Goal: Information Seeking & Learning: Learn about a topic

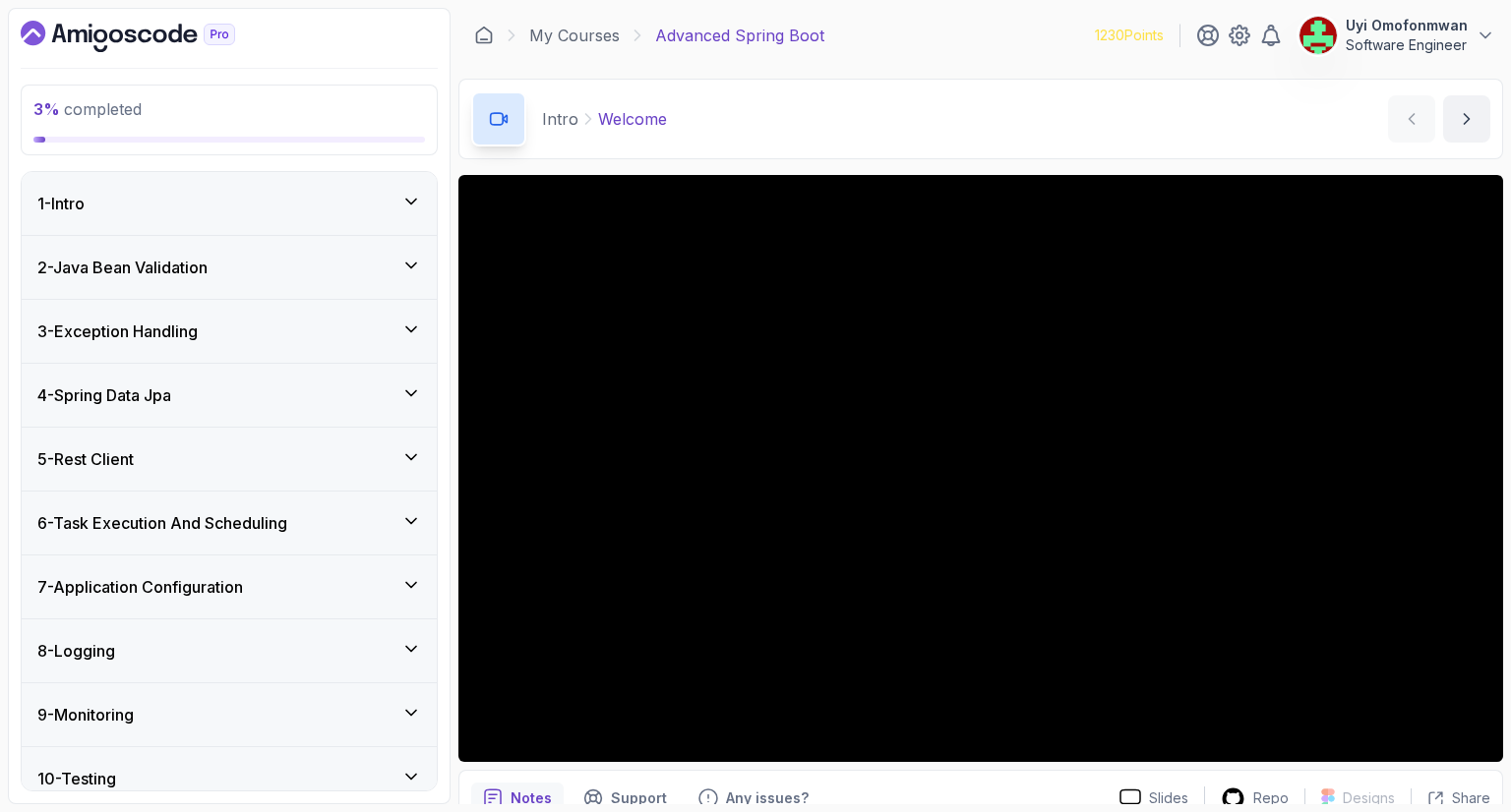
click at [124, 29] on icon "Dashboard" at bounding box center [127, 37] width 214 height 32
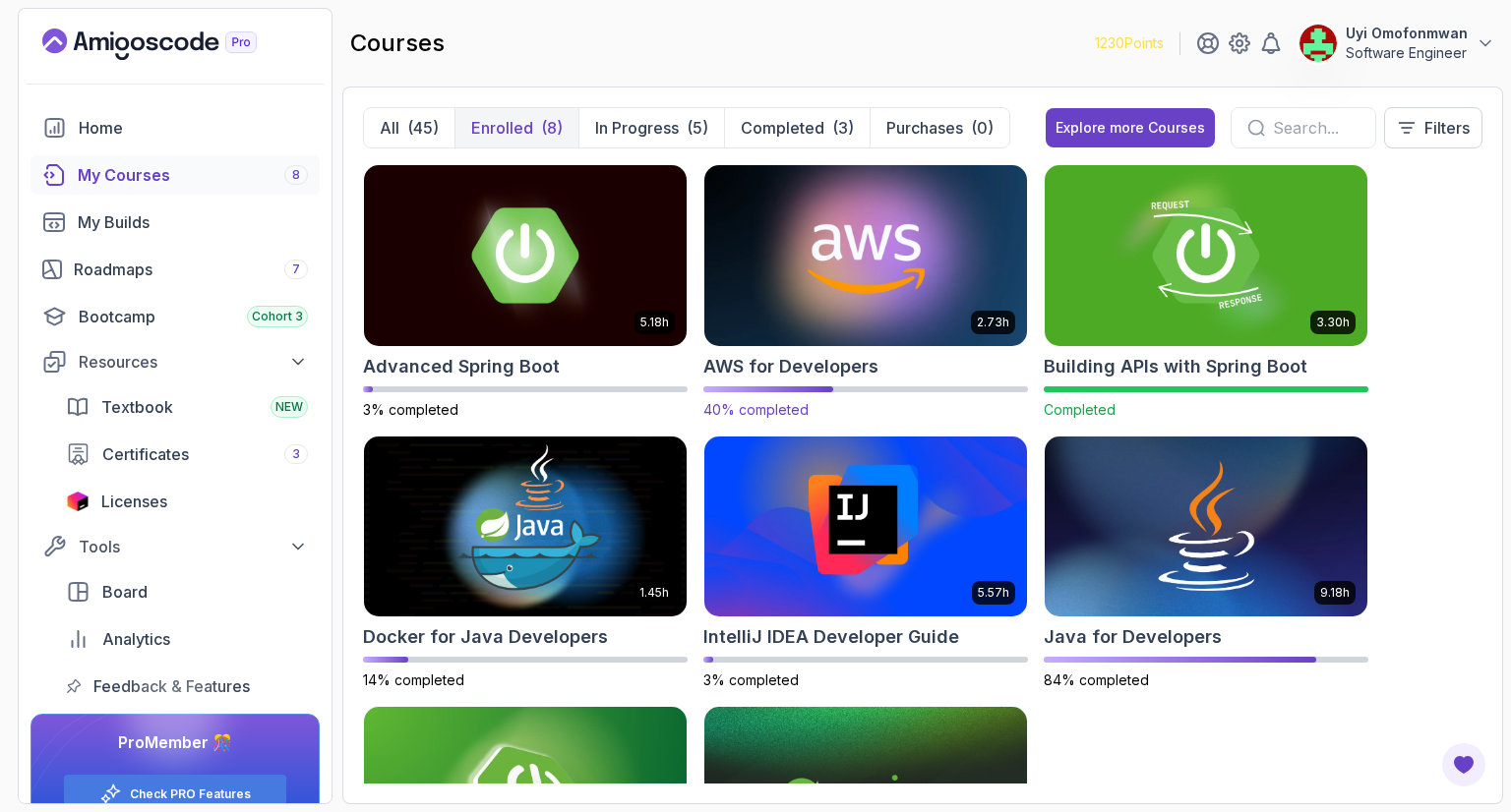
click at [776, 282] on img at bounding box center [866, 255] width 339 height 189
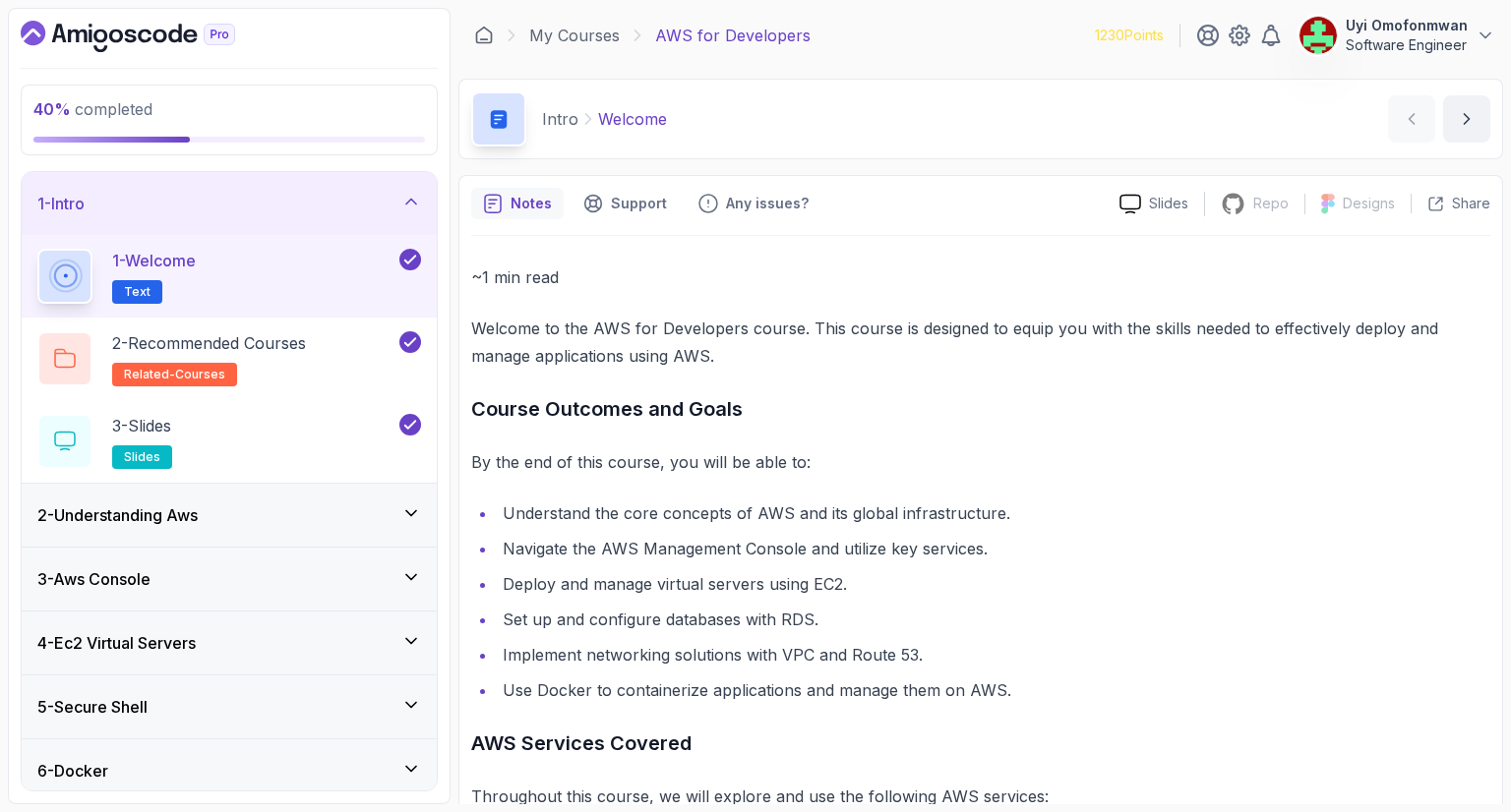
click at [215, 205] on div "1 - Intro" at bounding box center [229, 203] width 384 height 24
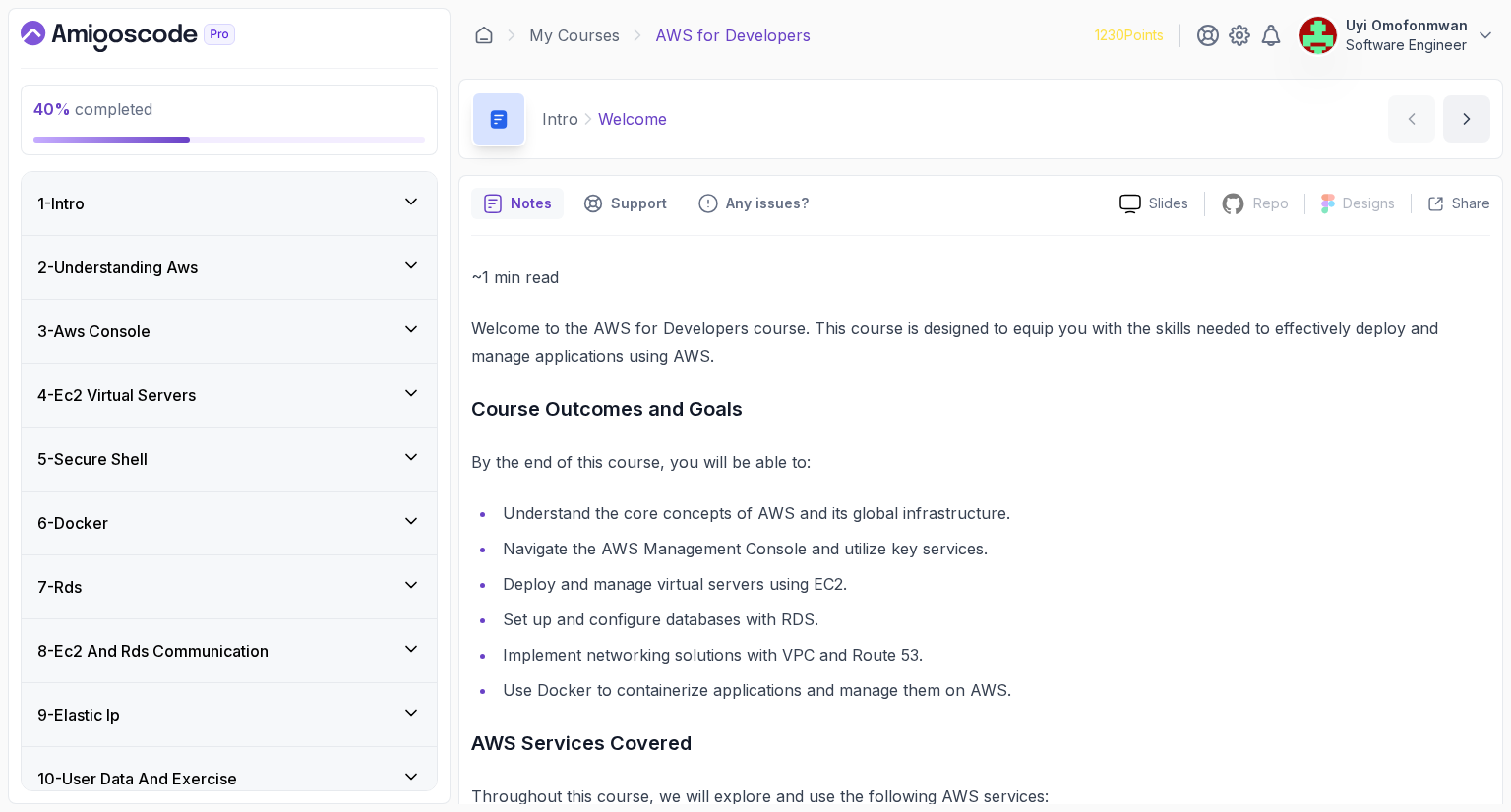
click at [181, 384] on h3 "4 - Ec2 Virtual Servers" at bounding box center [116, 396] width 158 height 24
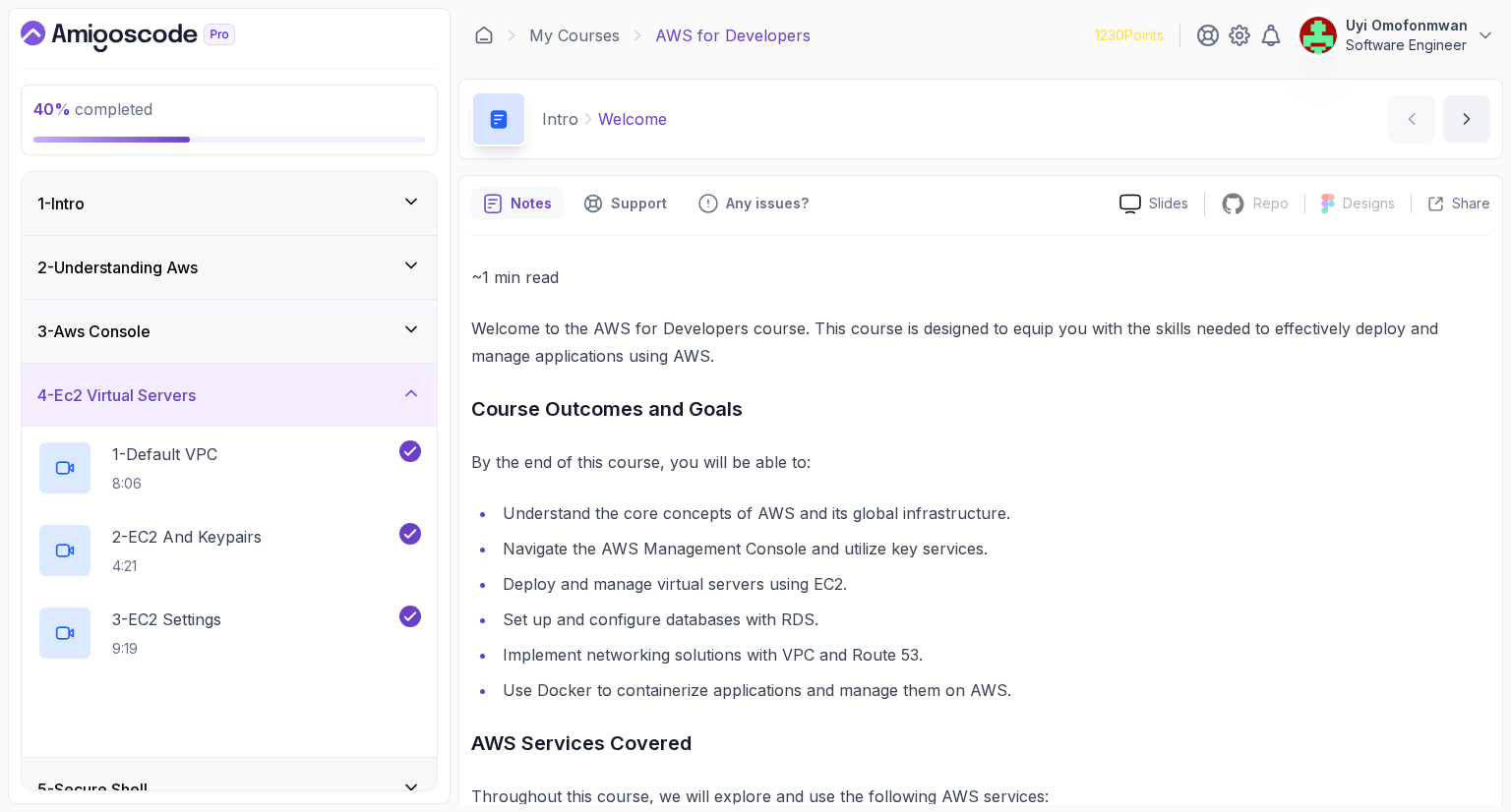
click at [181, 384] on h3 "4 - Ec2 Virtual Servers" at bounding box center [116, 396] width 158 height 24
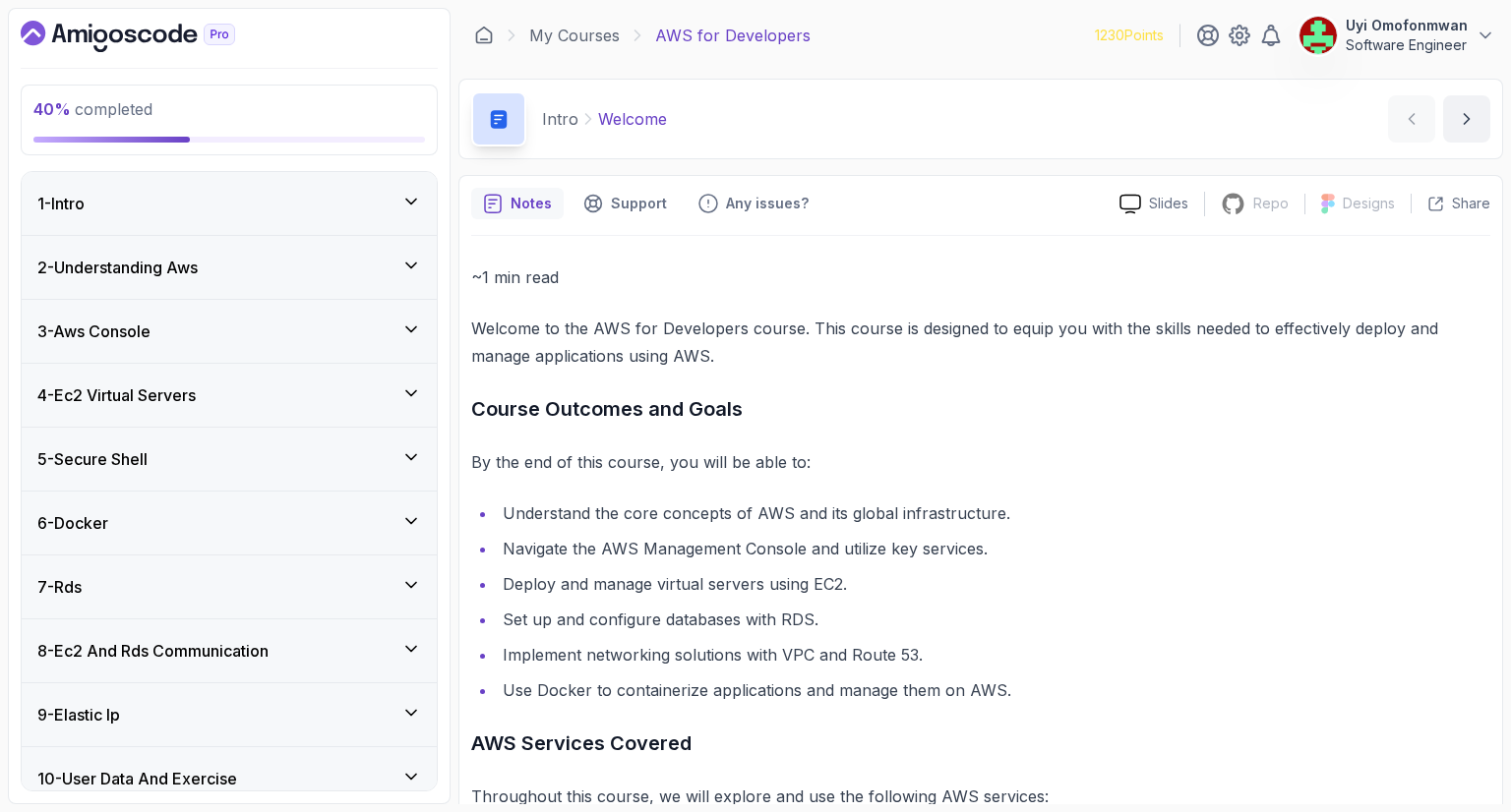
click at [183, 449] on div "5 - Secure Shell" at bounding box center [229, 460] width 384 height 24
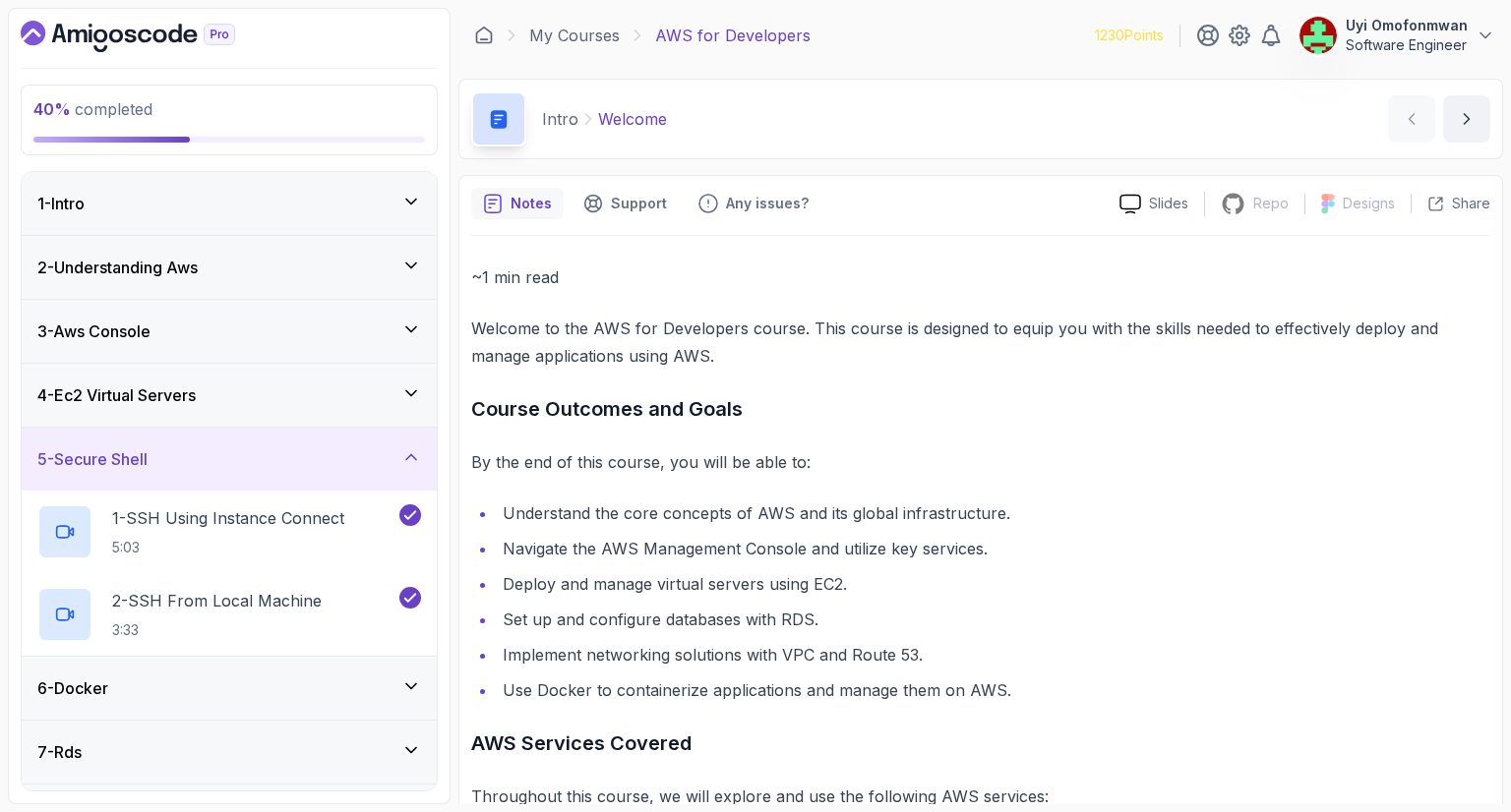
click at [183, 449] on div "5 - Secure Shell" at bounding box center [229, 460] width 384 height 24
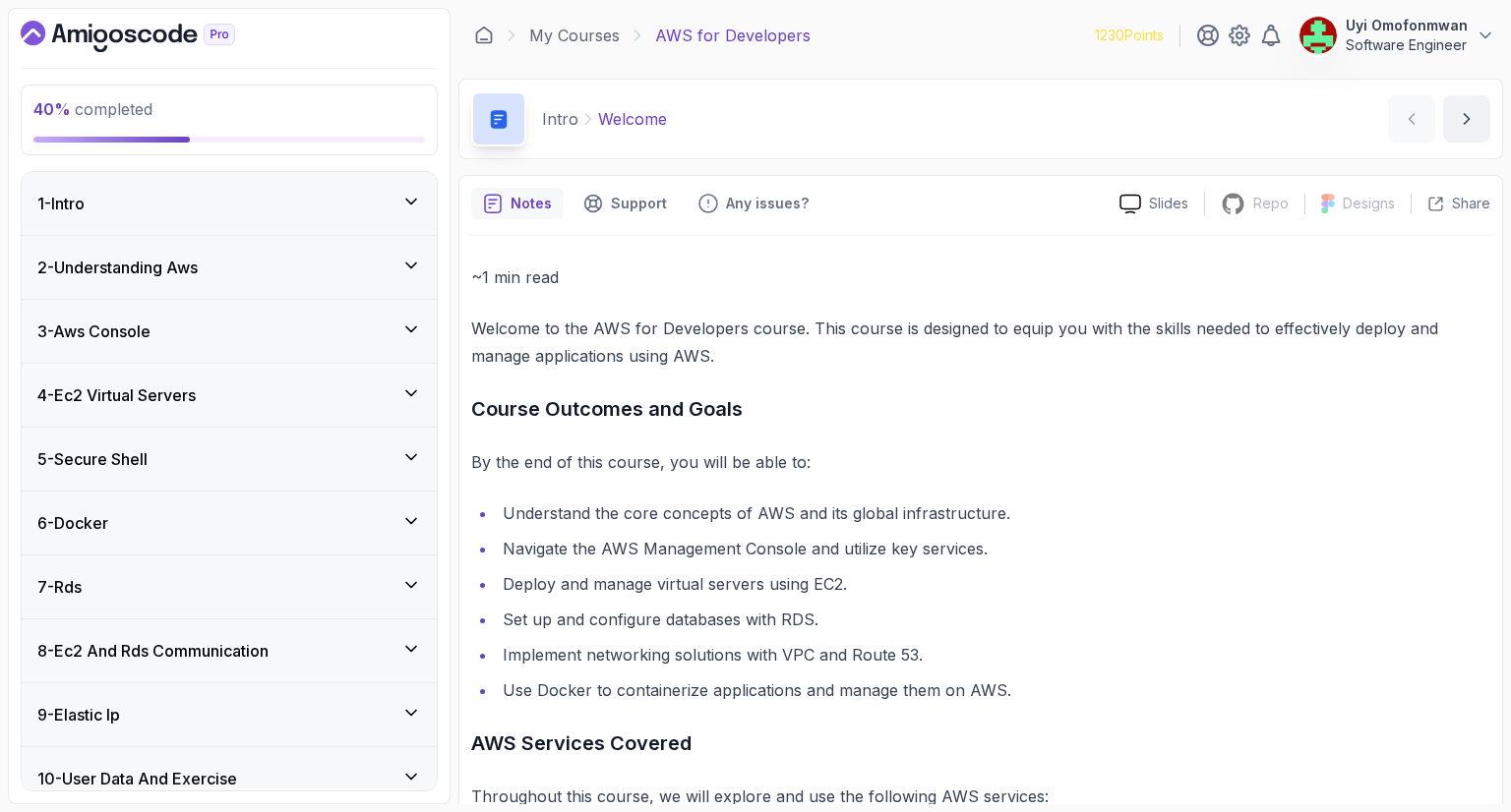
click at [154, 512] on div "6 - Docker" at bounding box center [229, 523] width 384 height 24
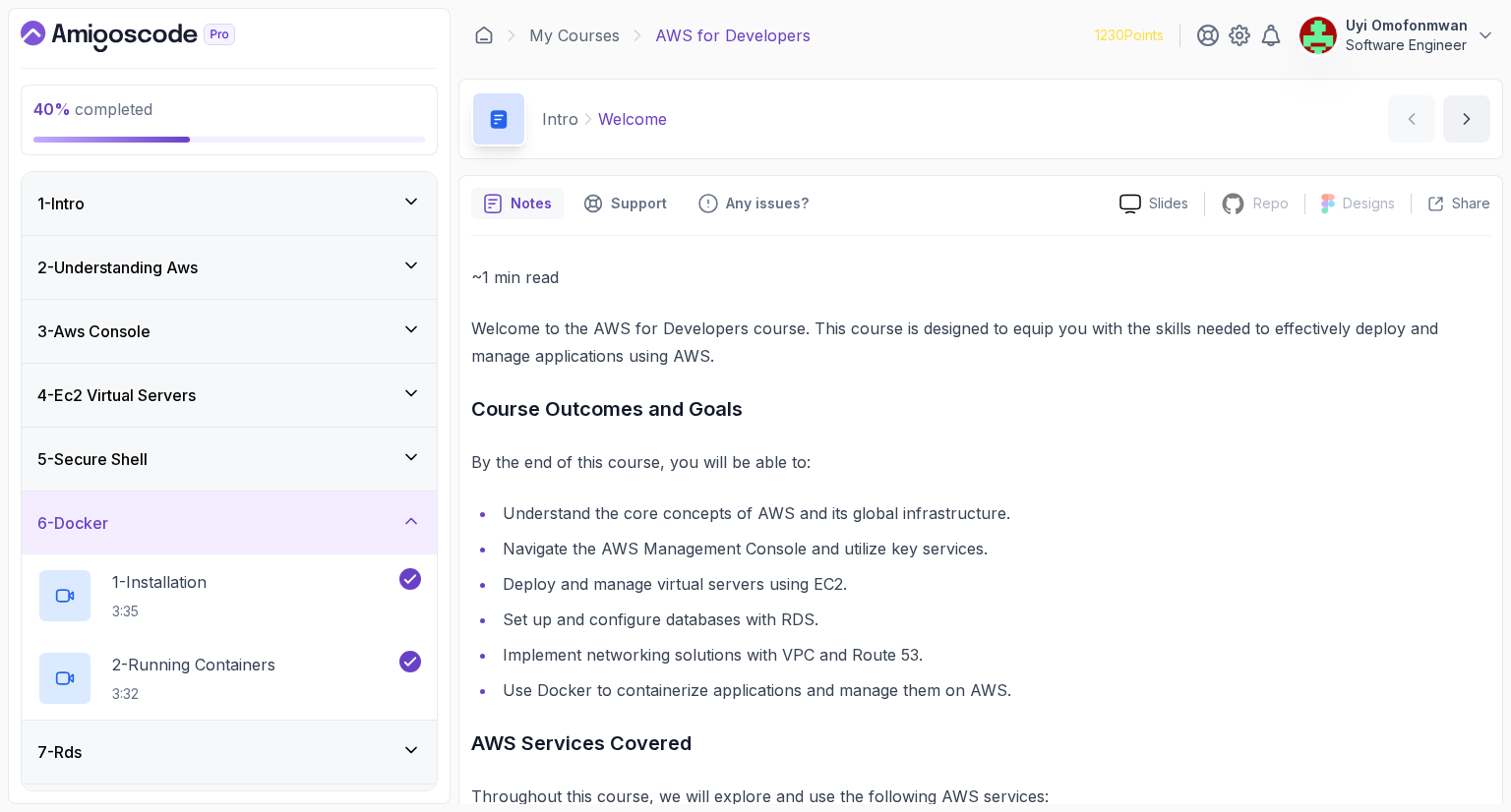
click at [154, 512] on div "6 - Docker" at bounding box center [229, 523] width 384 height 24
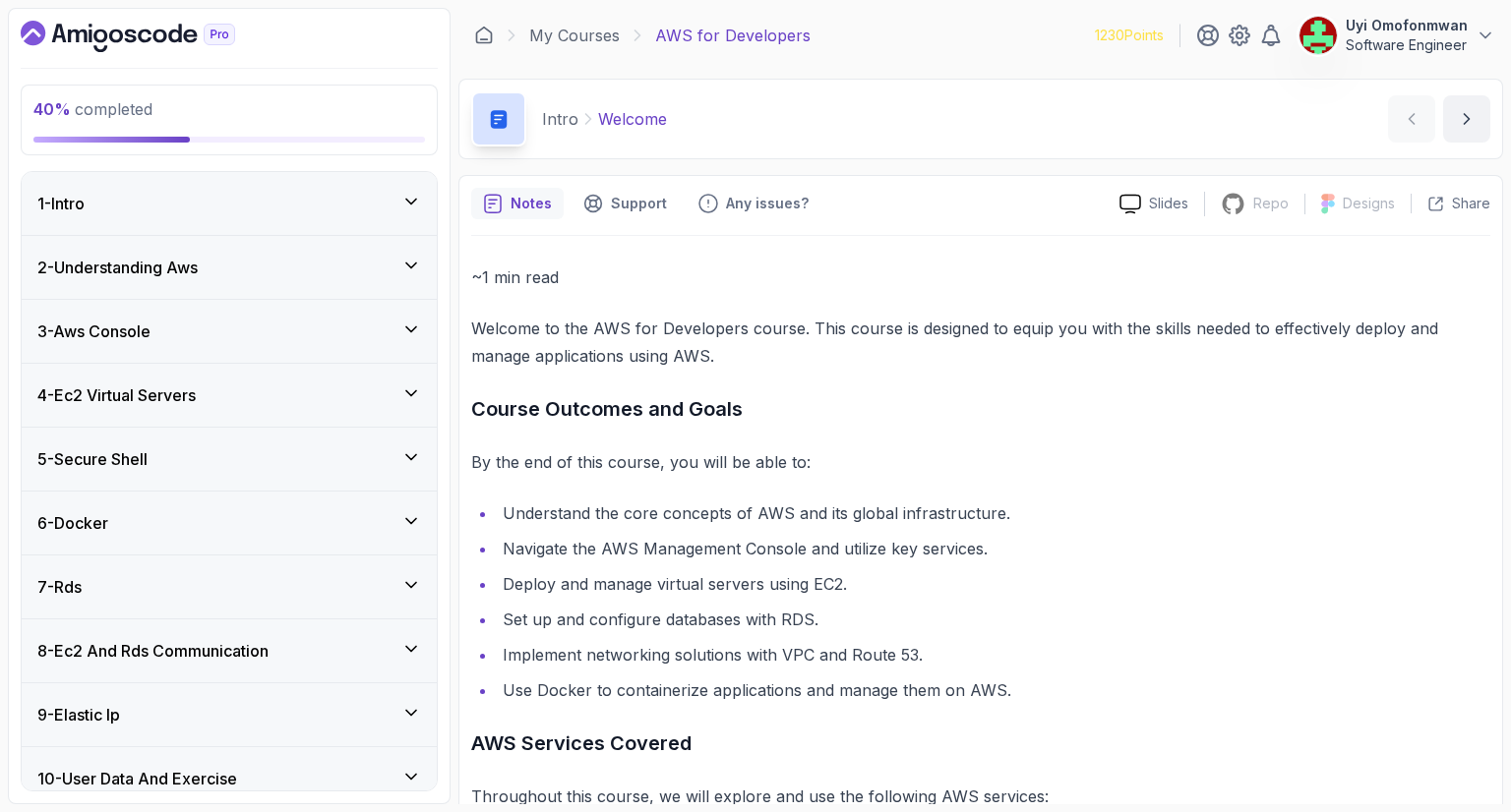
click at [154, 595] on div "7 - Rds" at bounding box center [229, 587] width 384 height 24
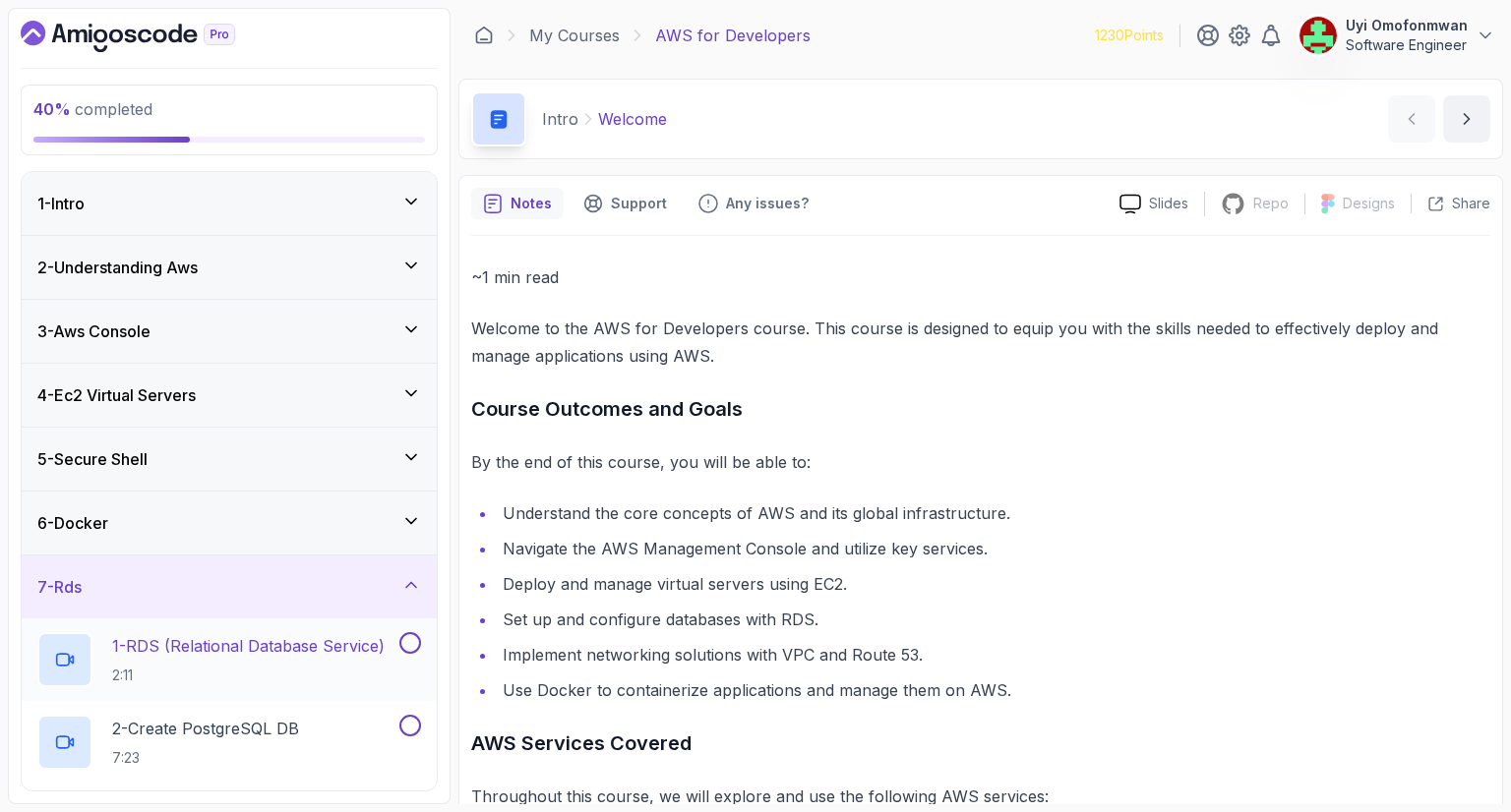
click at [159, 639] on p "1 - RDS (Relational Database Service)" at bounding box center [249, 646] width 272 height 24
